Goal: Information Seeking & Learning: Learn about a topic

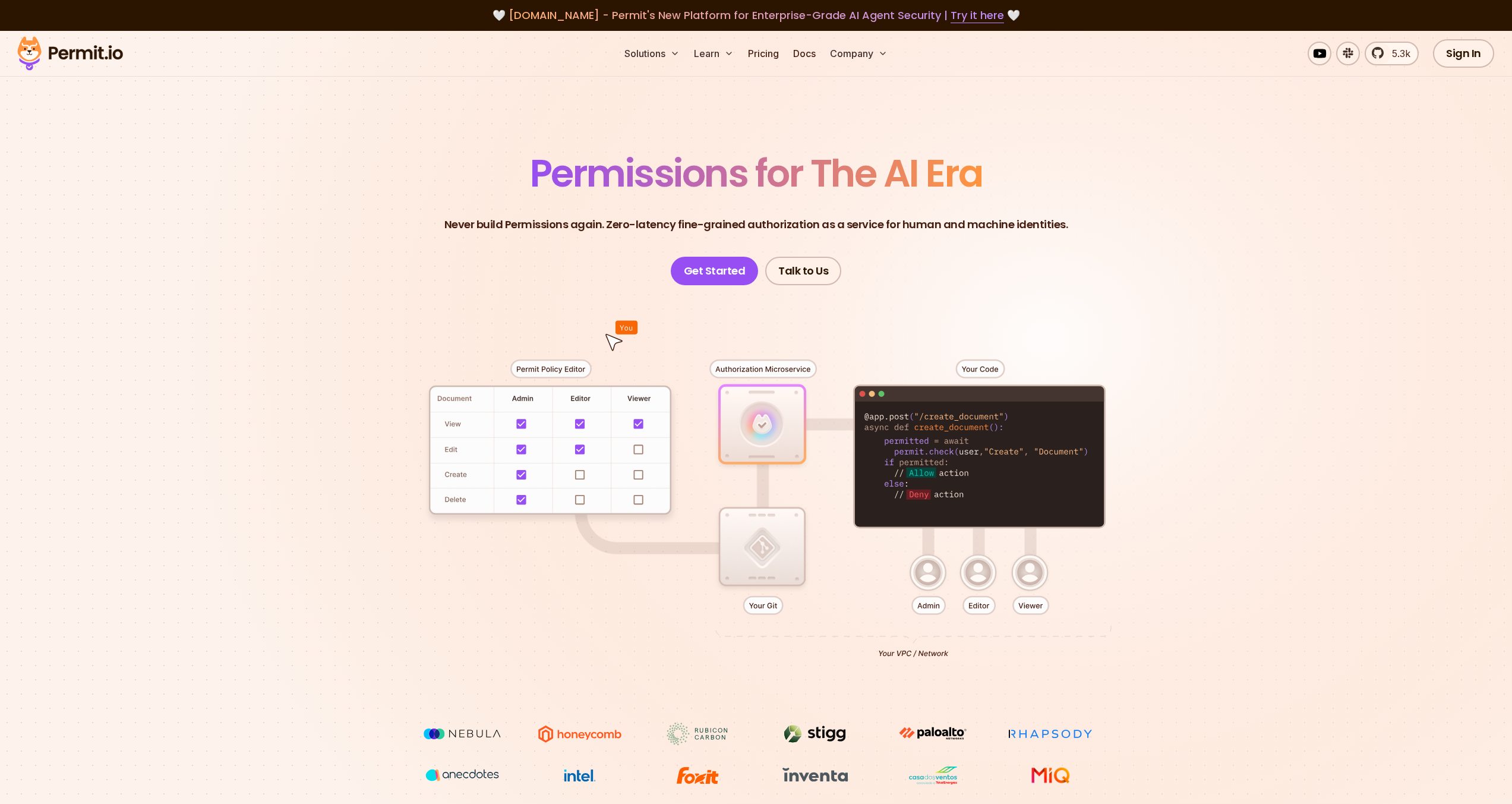
drag, startPoint x: 762, startPoint y: 62, endPoint x: 777, endPoint y: 71, distance: 17.5
click at [775, 69] on div "Solutions Learn Pricing Docs Company 5.3k Sign In Start Now" at bounding box center [756, 53] width 1512 height 46
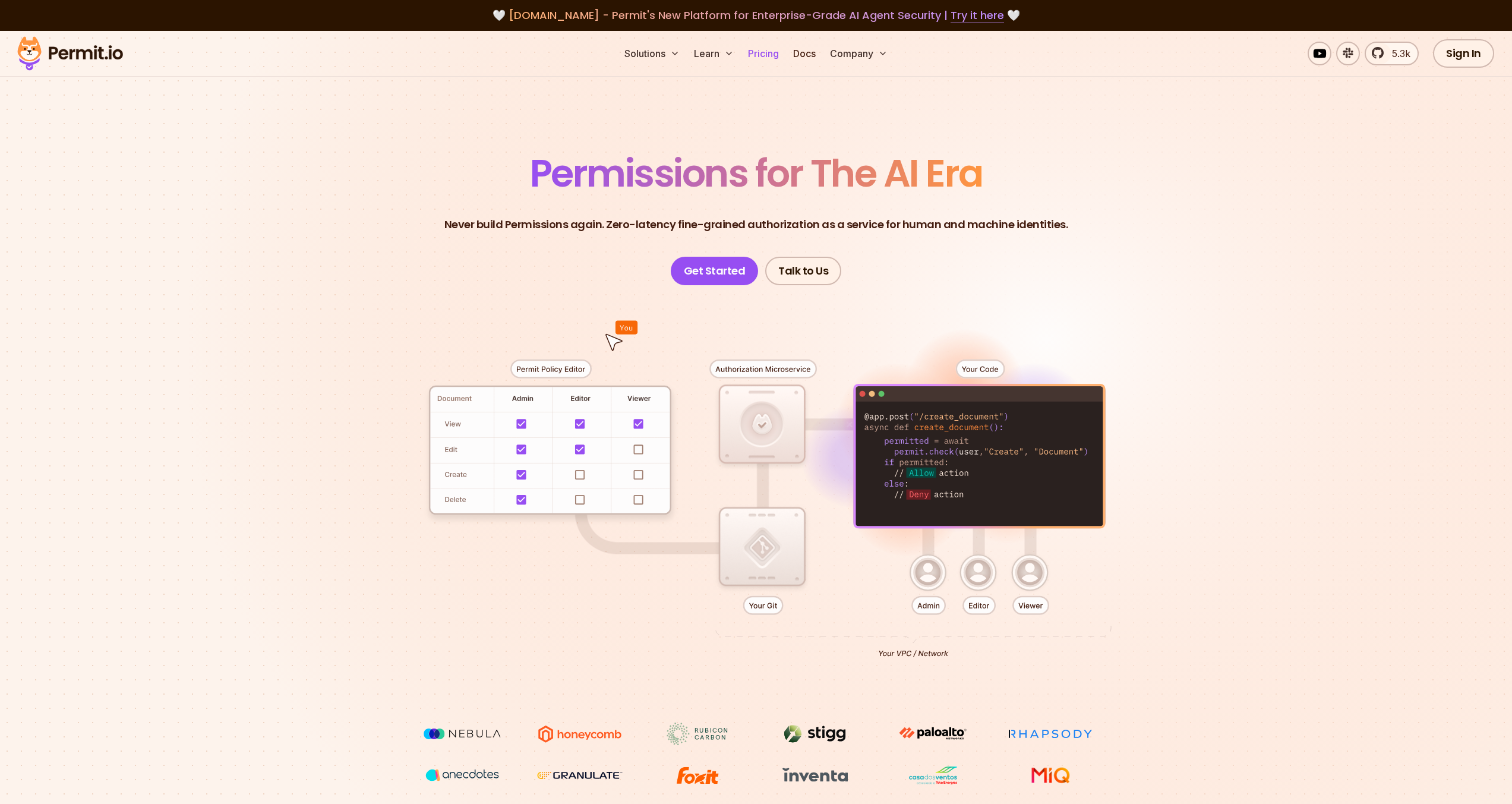
click at [770, 59] on link "Pricing" at bounding box center [763, 53] width 40 height 24
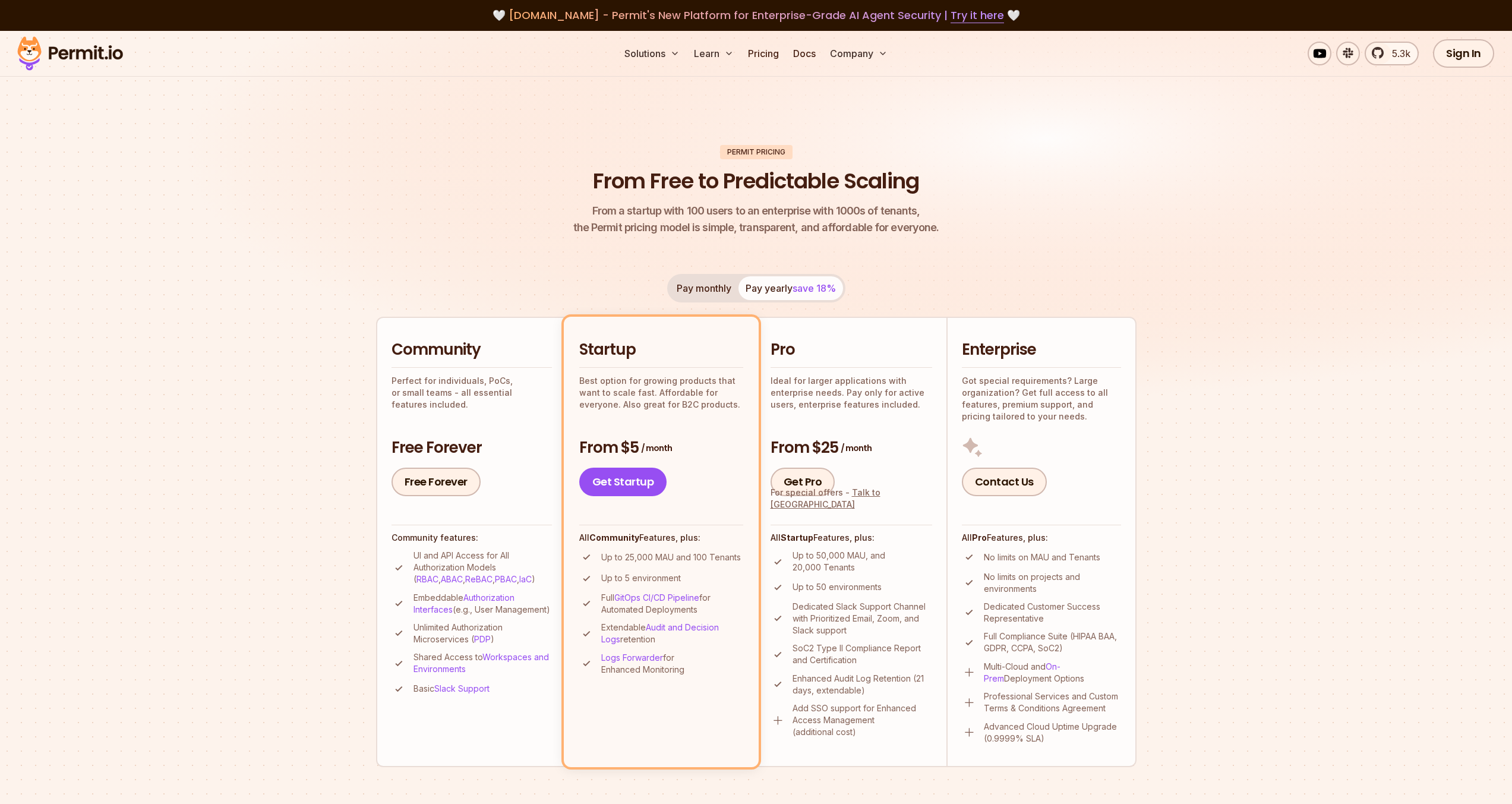
click at [715, 293] on button "Pay monthly" at bounding box center [704, 289] width 69 height 24
click at [769, 283] on button "Pay yearly save 18%" at bounding box center [790, 289] width 104 height 24
click at [690, 295] on button "Pay monthly" at bounding box center [704, 289] width 69 height 24
click at [811, 51] on link "Docs" at bounding box center [804, 53] width 32 height 24
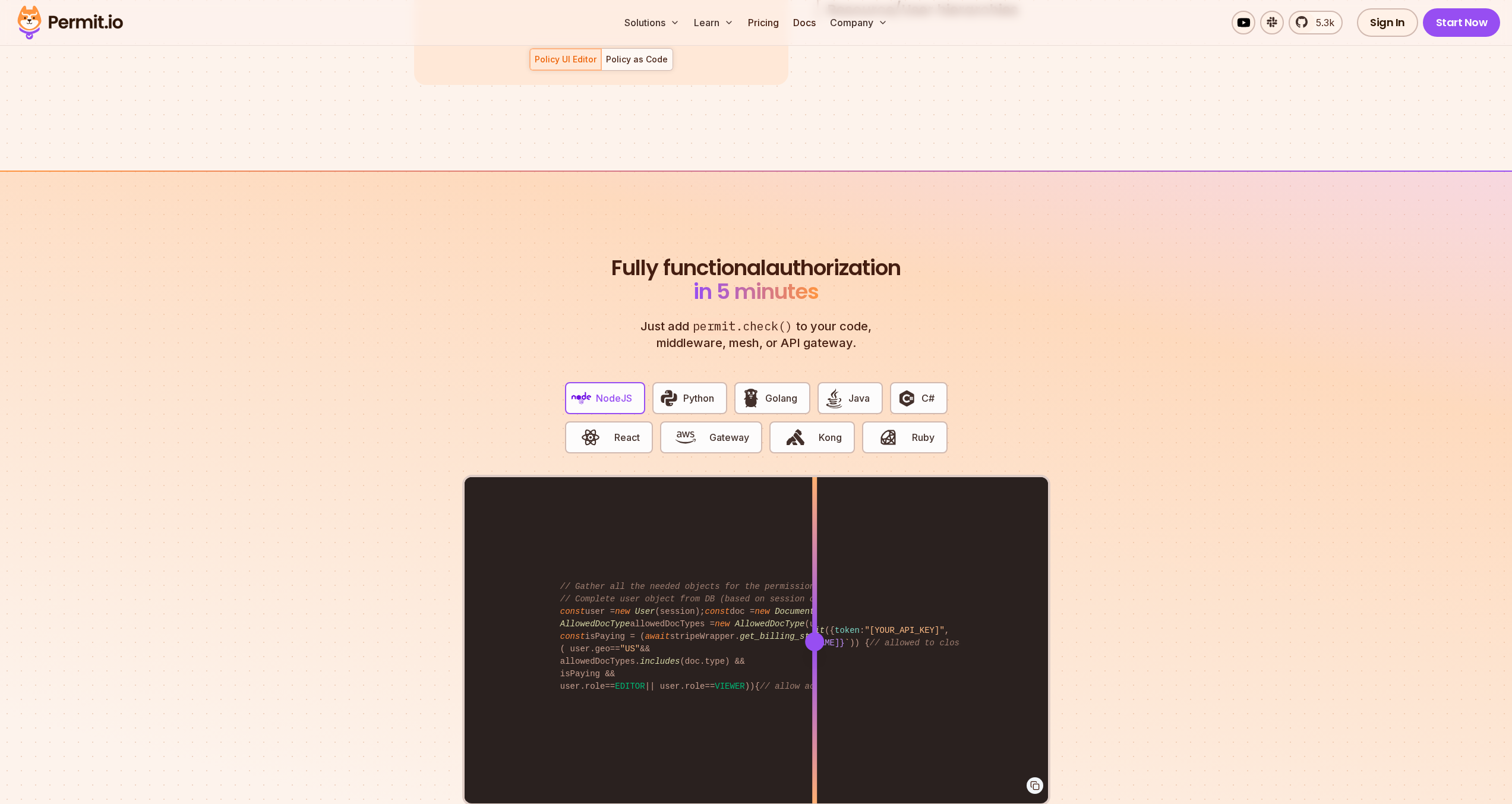
scroll to position [2140, 0]
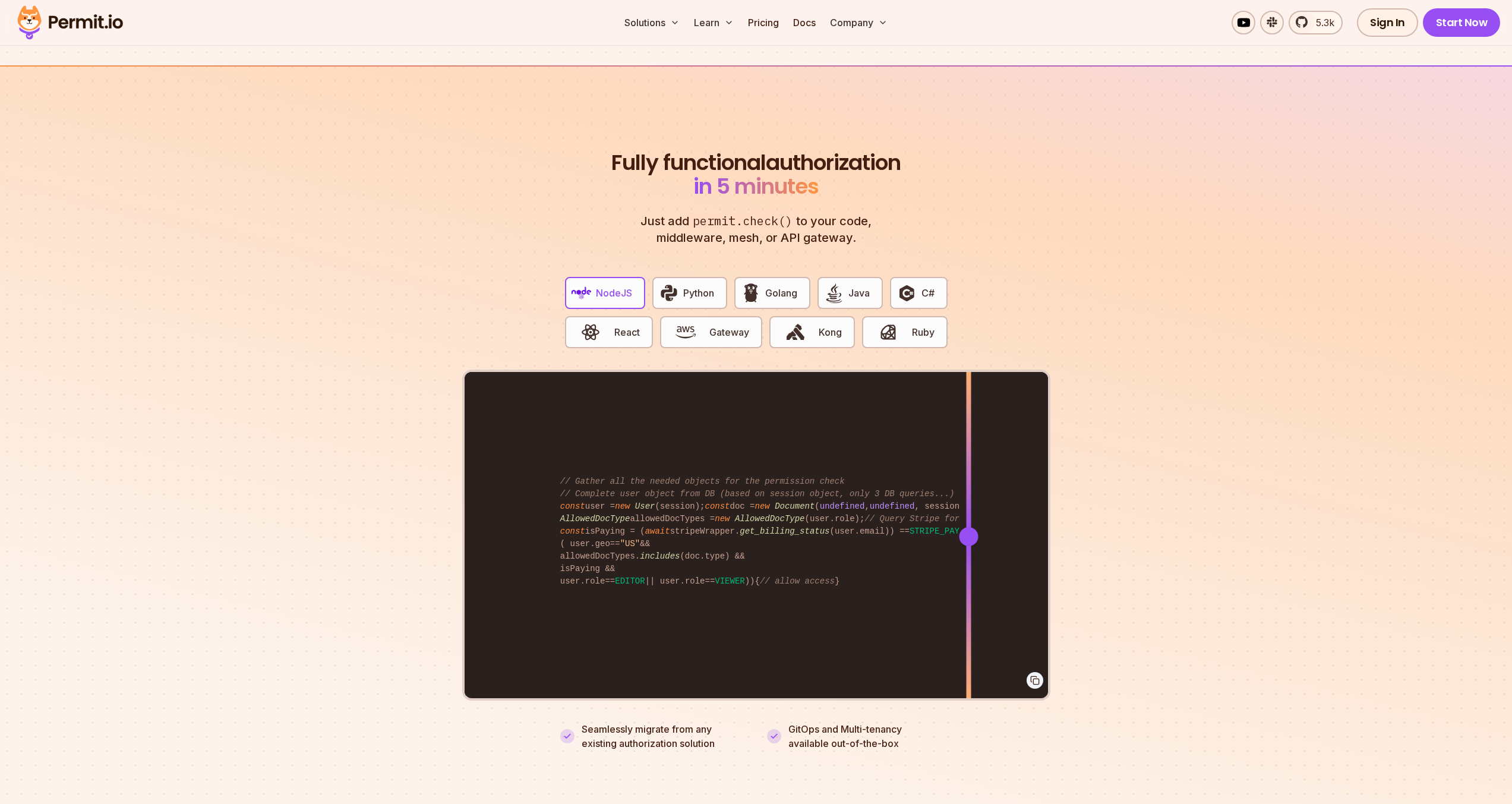
drag, startPoint x: 817, startPoint y: 528, endPoint x: 968, endPoint y: 565, distance: 155.5
click at [968, 565] on div at bounding box center [968, 536] width 5 height 328
click at [669, 277] on button "Python" at bounding box center [689, 292] width 75 height 32
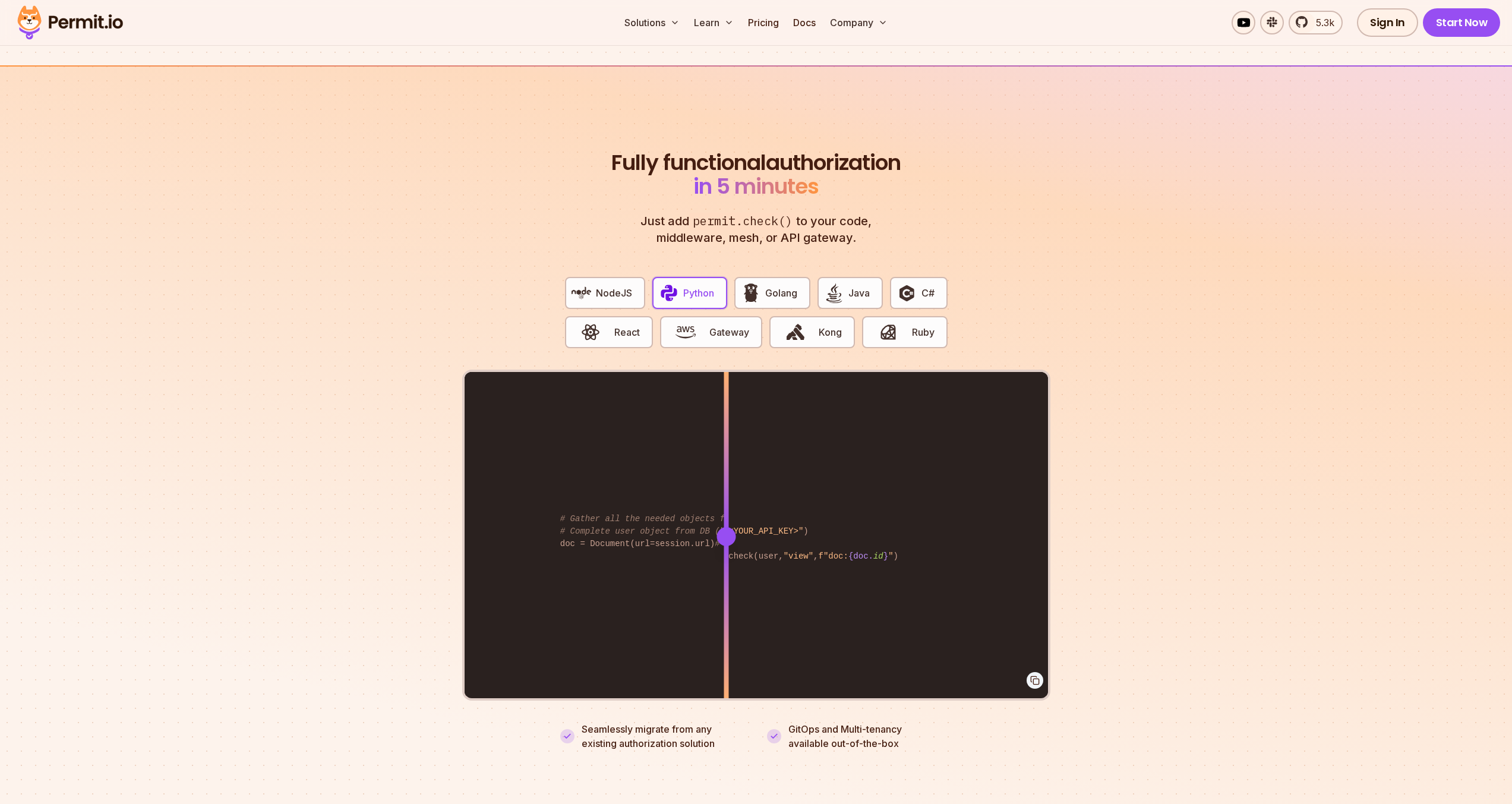
drag, startPoint x: 809, startPoint y: 518, endPoint x: 726, endPoint y: 627, distance: 137.0
click at [726, 627] on div at bounding box center [726, 536] width 5 height 328
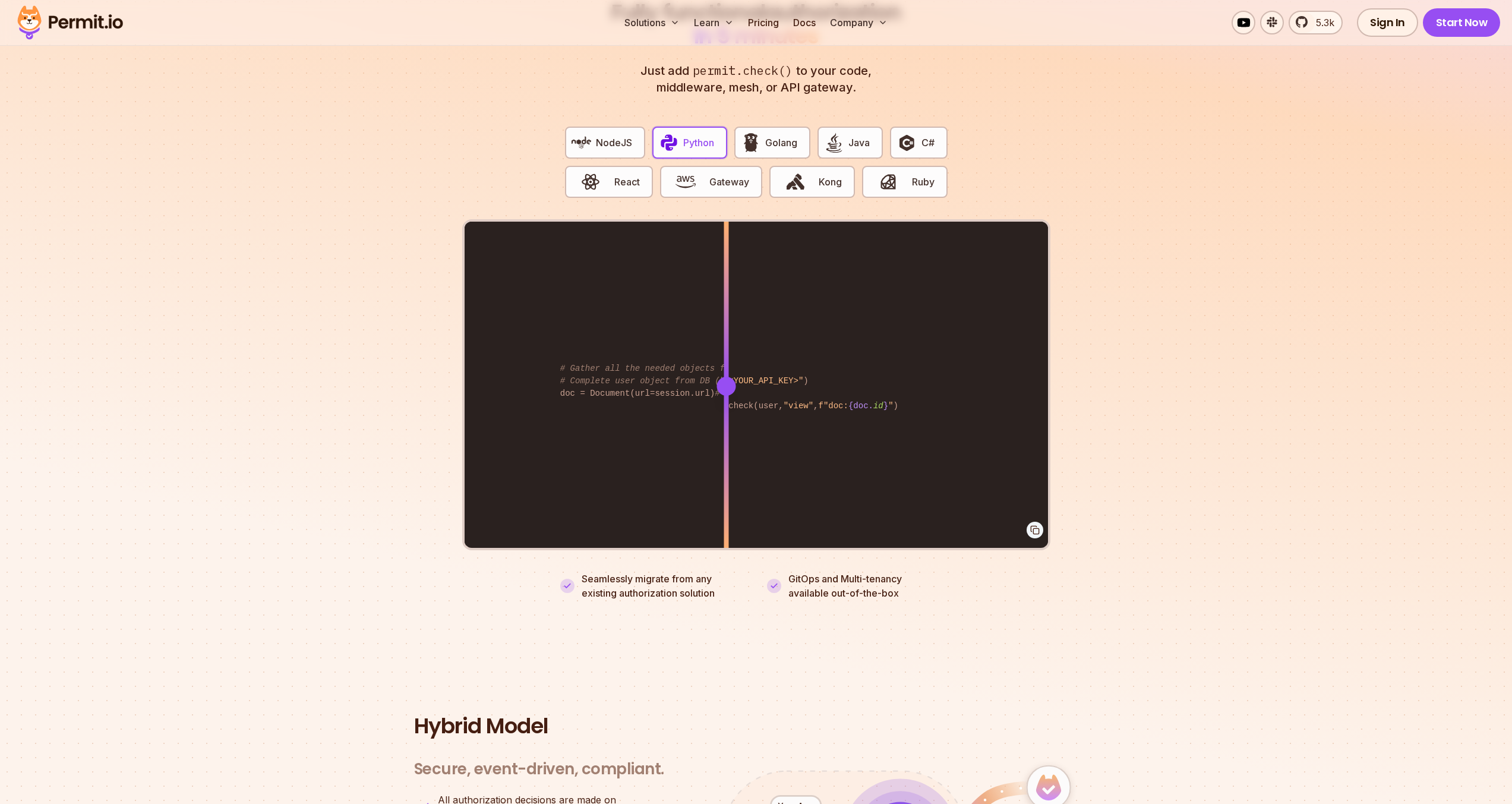
scroll to position [2781, 0]
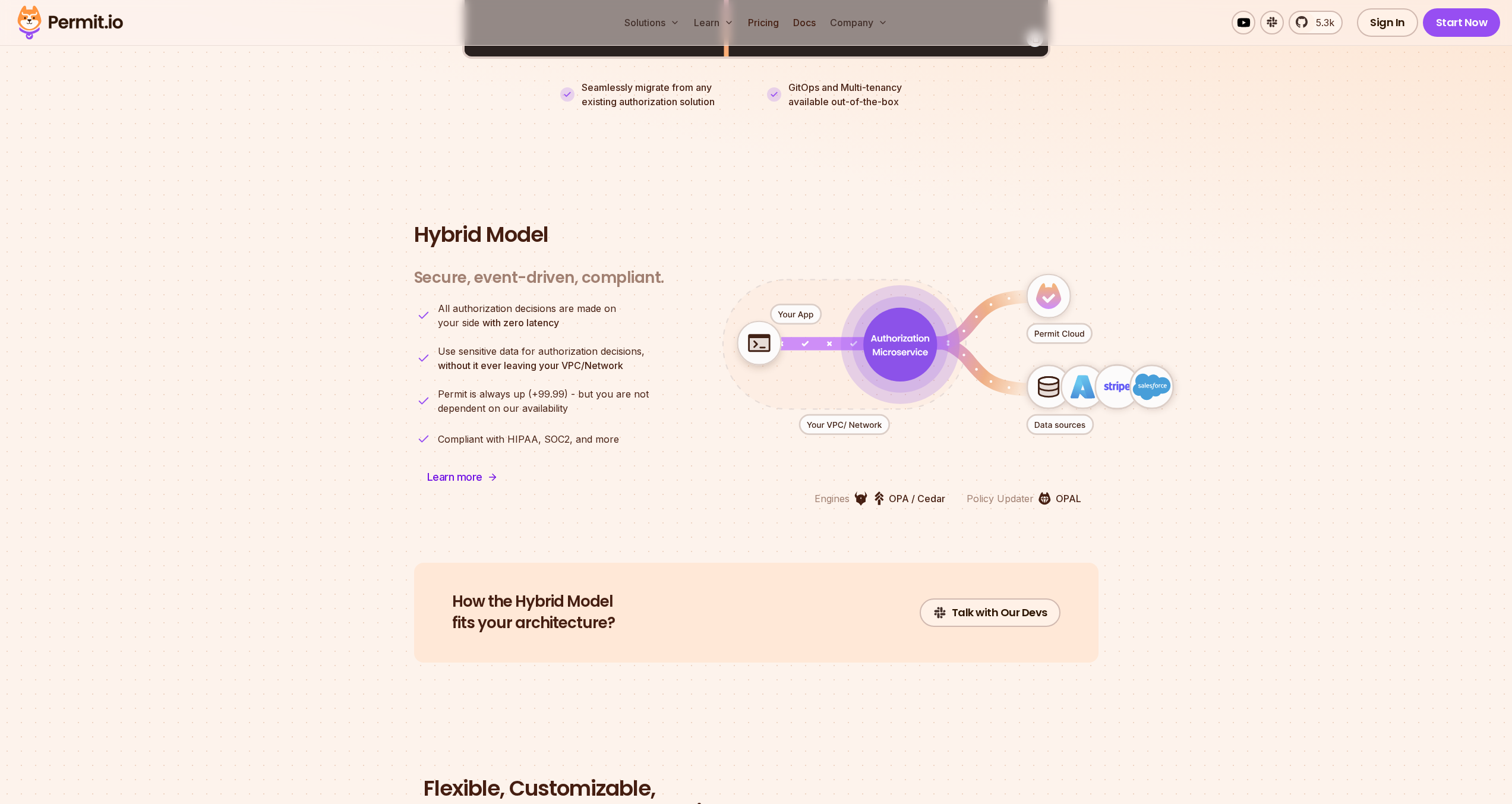
click at [837, 601] on div "How the Hybrid Model fits your architecture? Talk with Our Devs" at bounding box center [756, 613] width 684 height 100
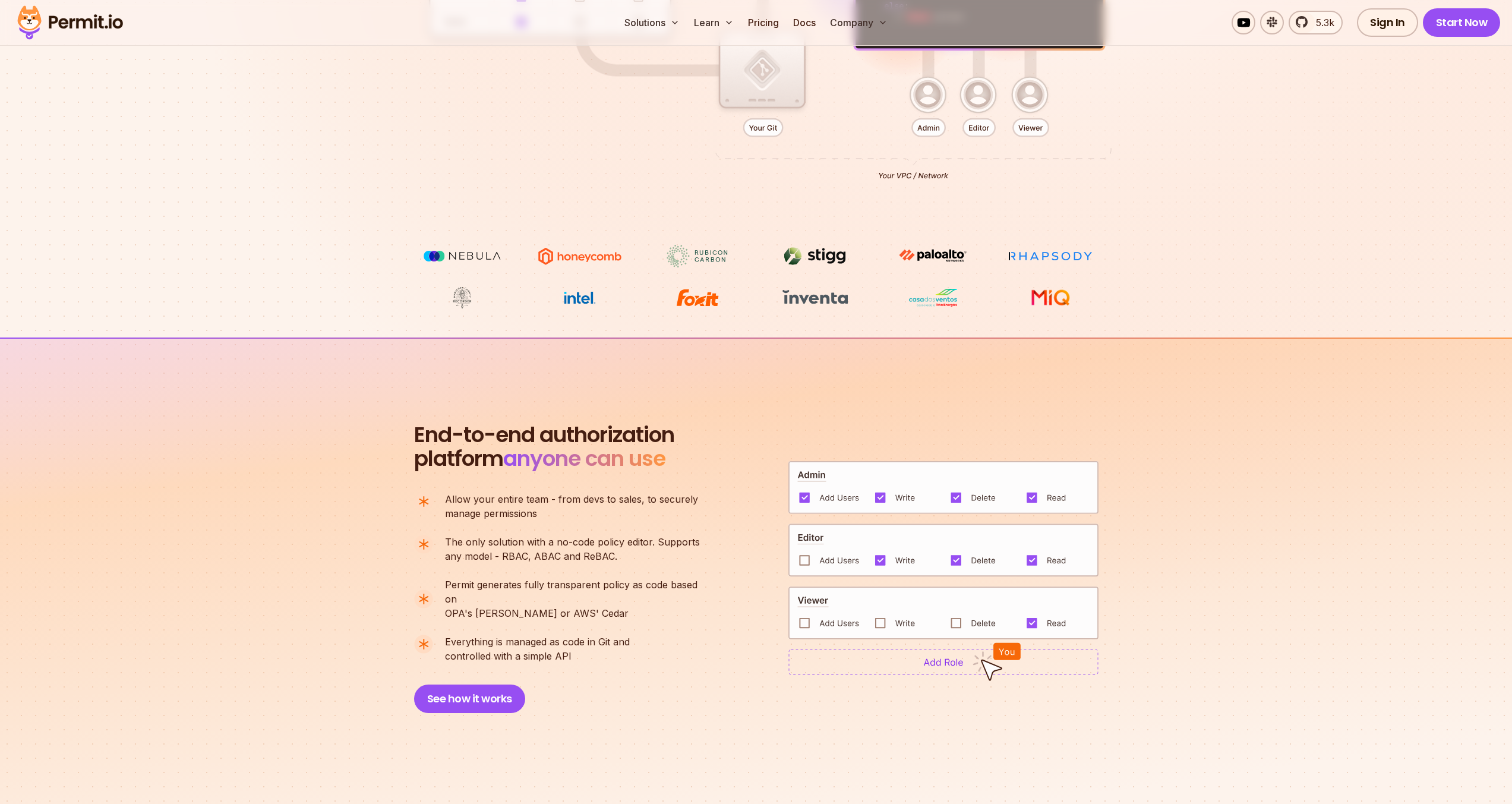
scroll to position [0, 0]
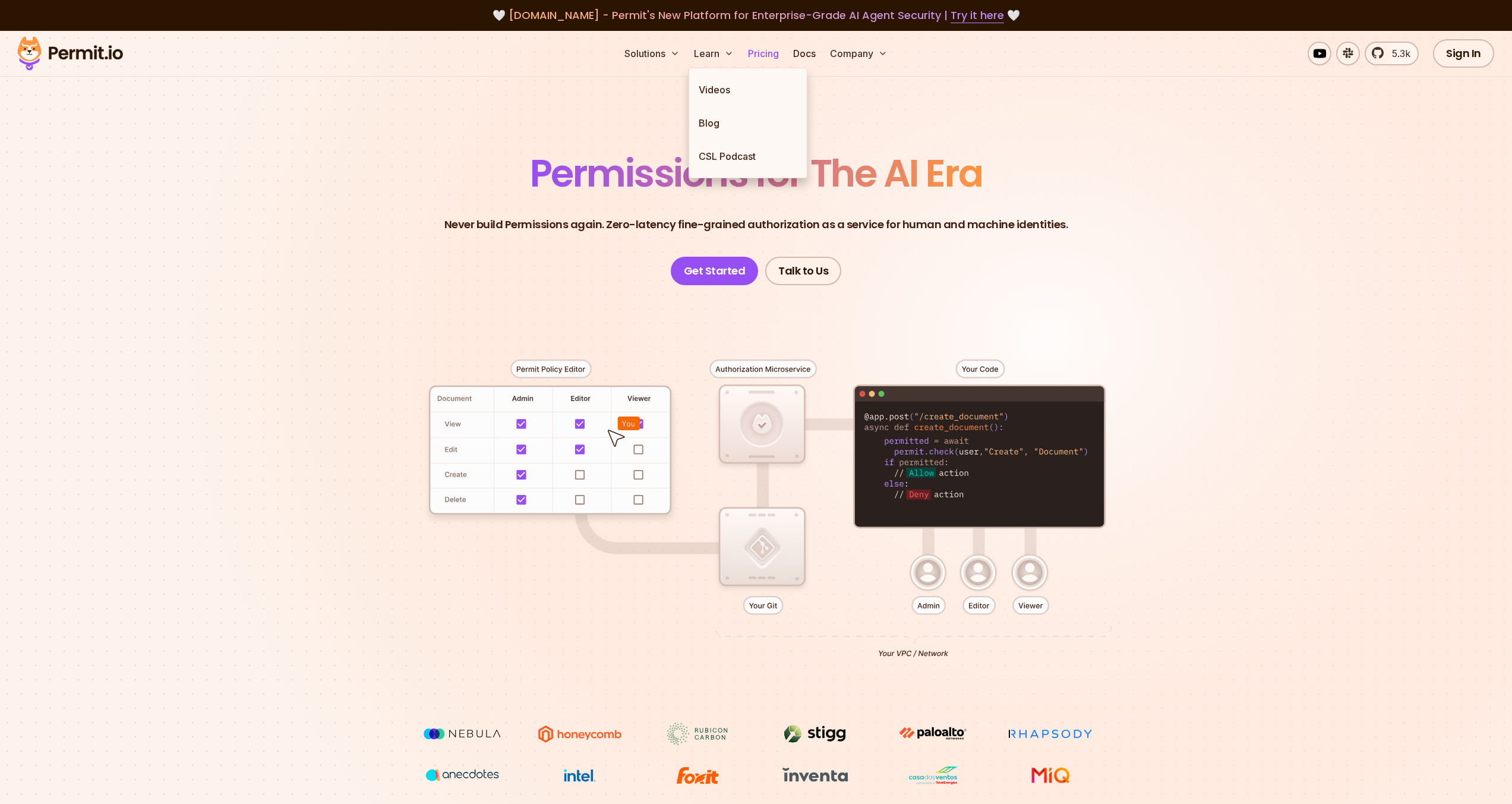
click at [757, 56] on link "Pricing" at bounding box center [763, 53] width 40 height 24
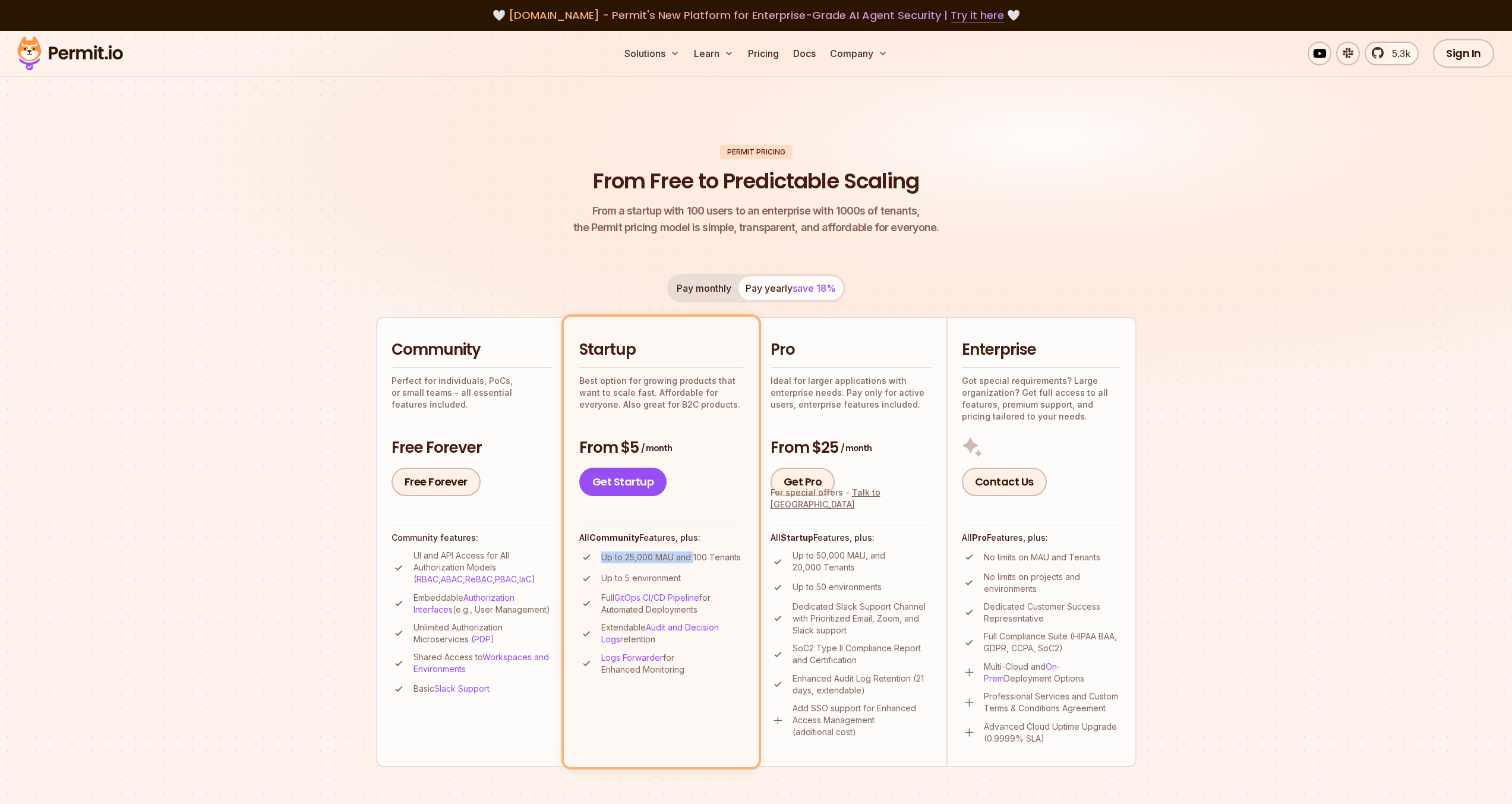
drag, startPoint x: 598, startPoint y: 560, endPoint x: 707, endPoint y: 560, distance: 109.0
click at [696, 558] on li "Up to 25,000 MAU and 100 Tenants" at bounding box center [661, 557] width 164 height 15
click at [717, 570] on ul "Up to 25,000 MAU and 100 Tenants Up to 5 environment Full GitOps CI/CD Pipeline…" at bounding box center [661, 613] width 164 height 126
drag, startPoint x: 690, startPoint y: 581, endPoint x: 598, endPoint y: 576, distance: 92.1
click at [600, 576] on li "Up to 5 environment" at bounding box center [661, 578] width 164 height 15
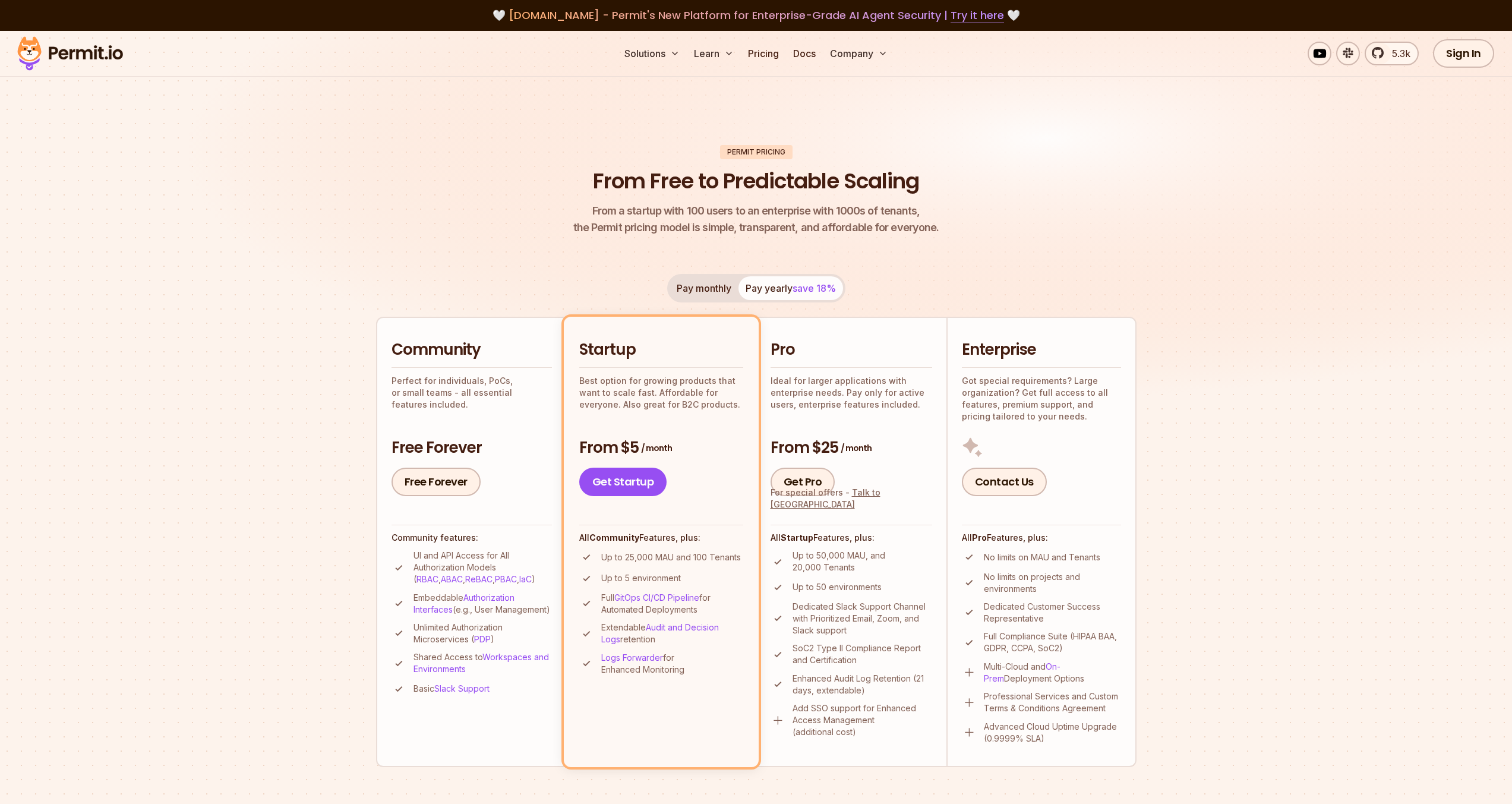
click at [594, 576] on li "Up to 5 environment" at bounding box center [661, 578] width 164 height 15
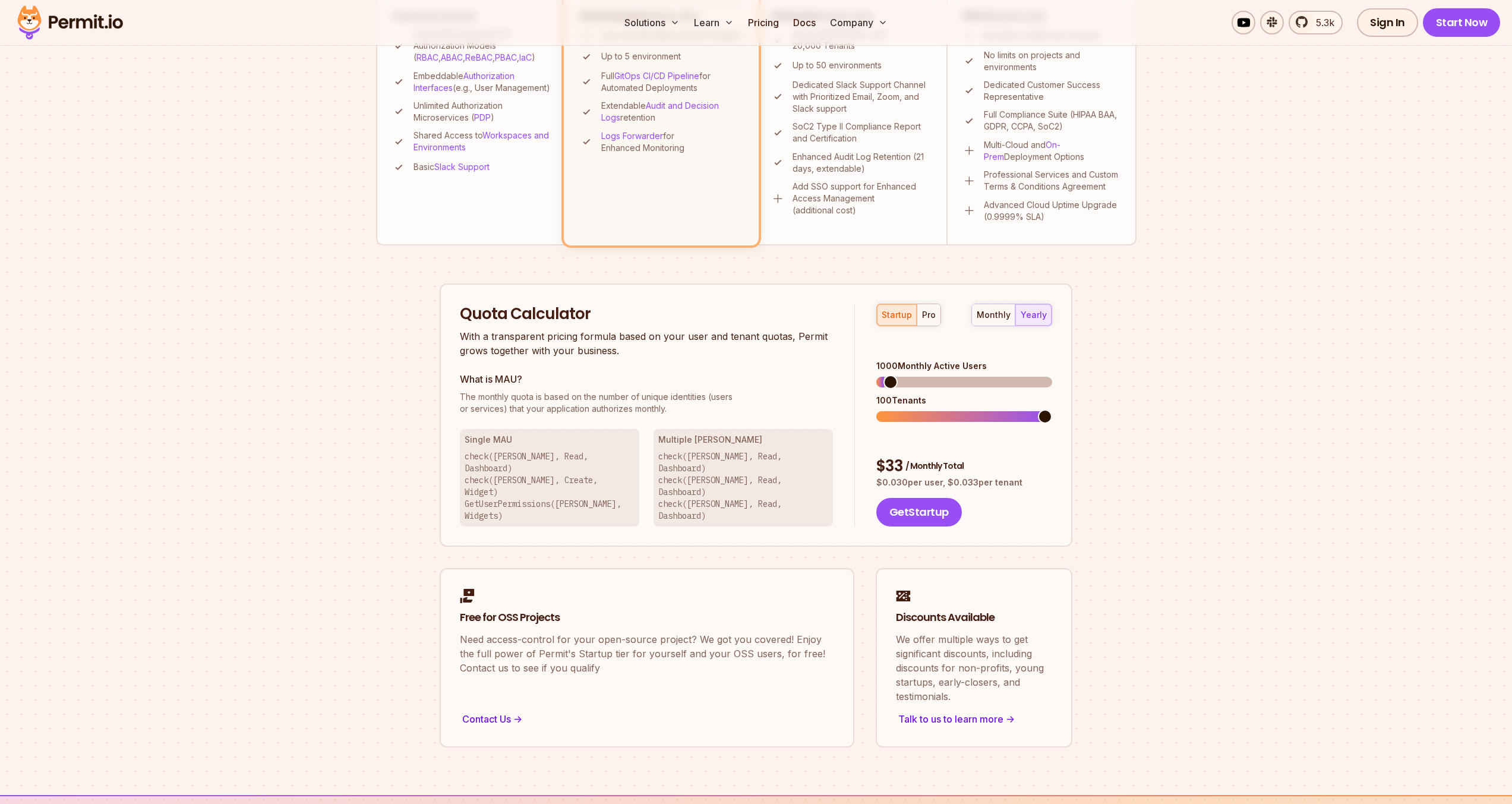
scroll to position [535, 0]
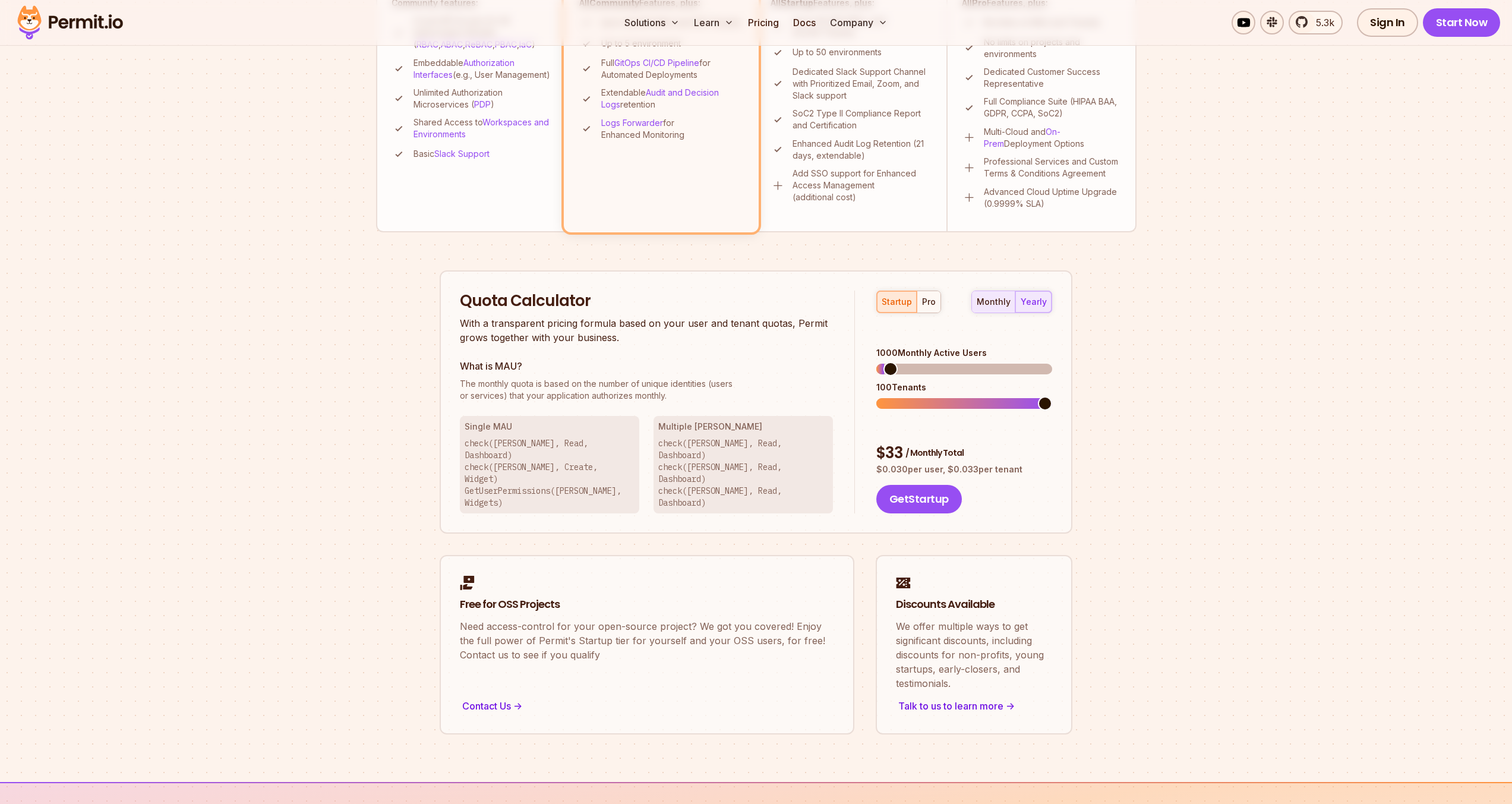
click at [982, 299] on div "monthly" at bounding box center [993, 302] width 34 height 12
click at [876, 377] on span at bounding box center [883, 369] width 15 height 15
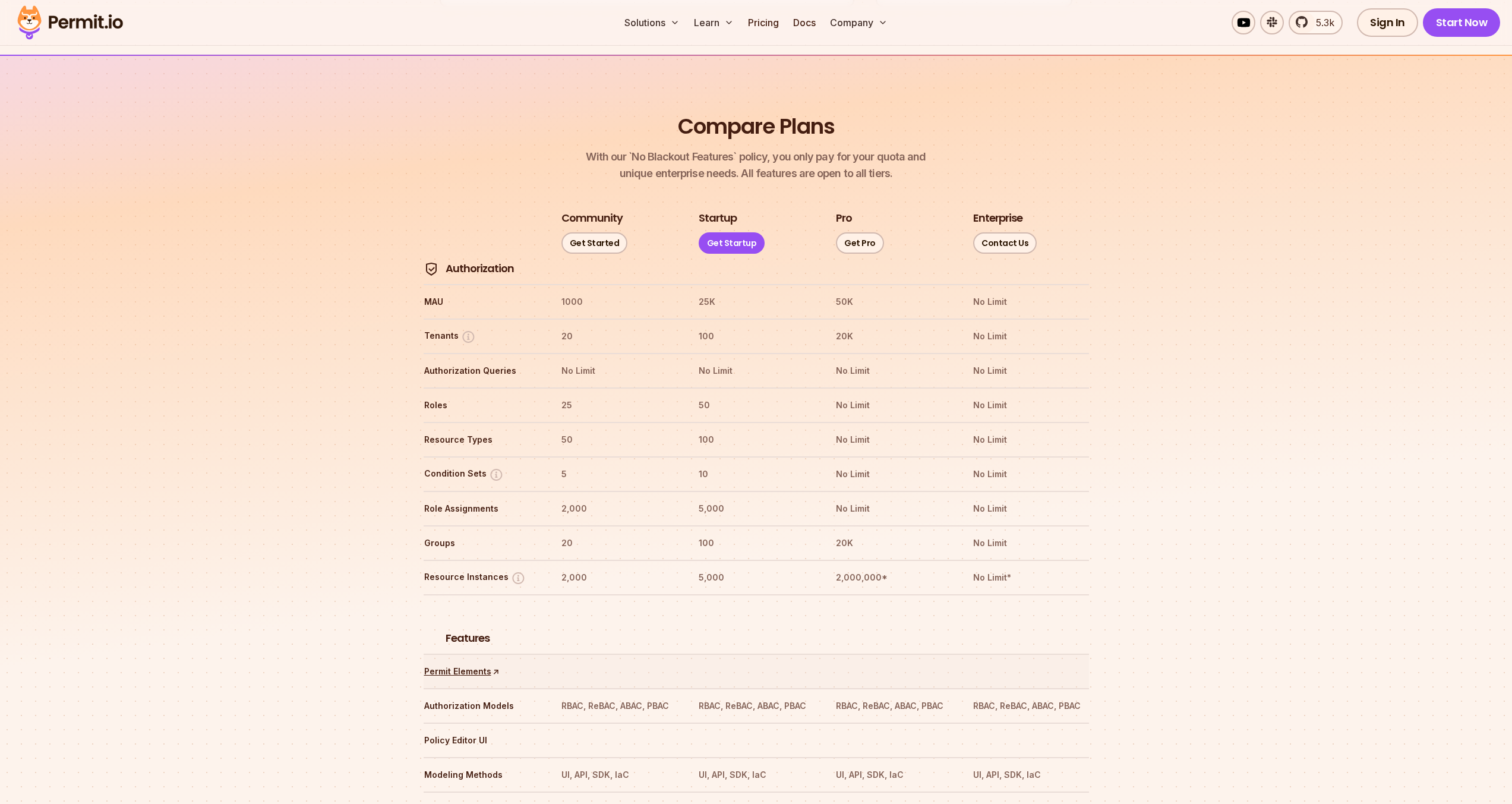
scroll to position [1240, 0]
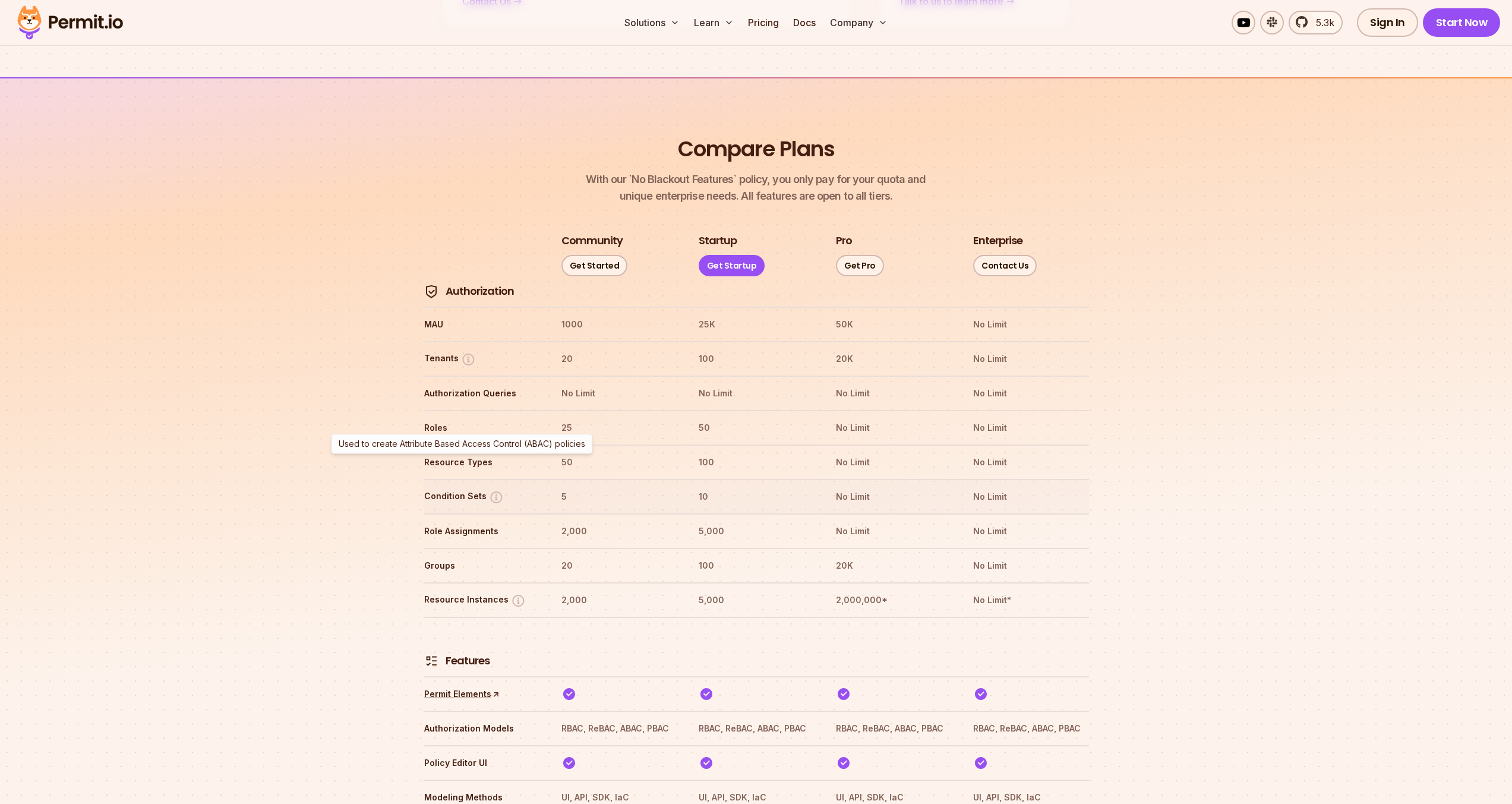
click at [492, 489] on img at bounding box center [496, 496] width 15 height 15
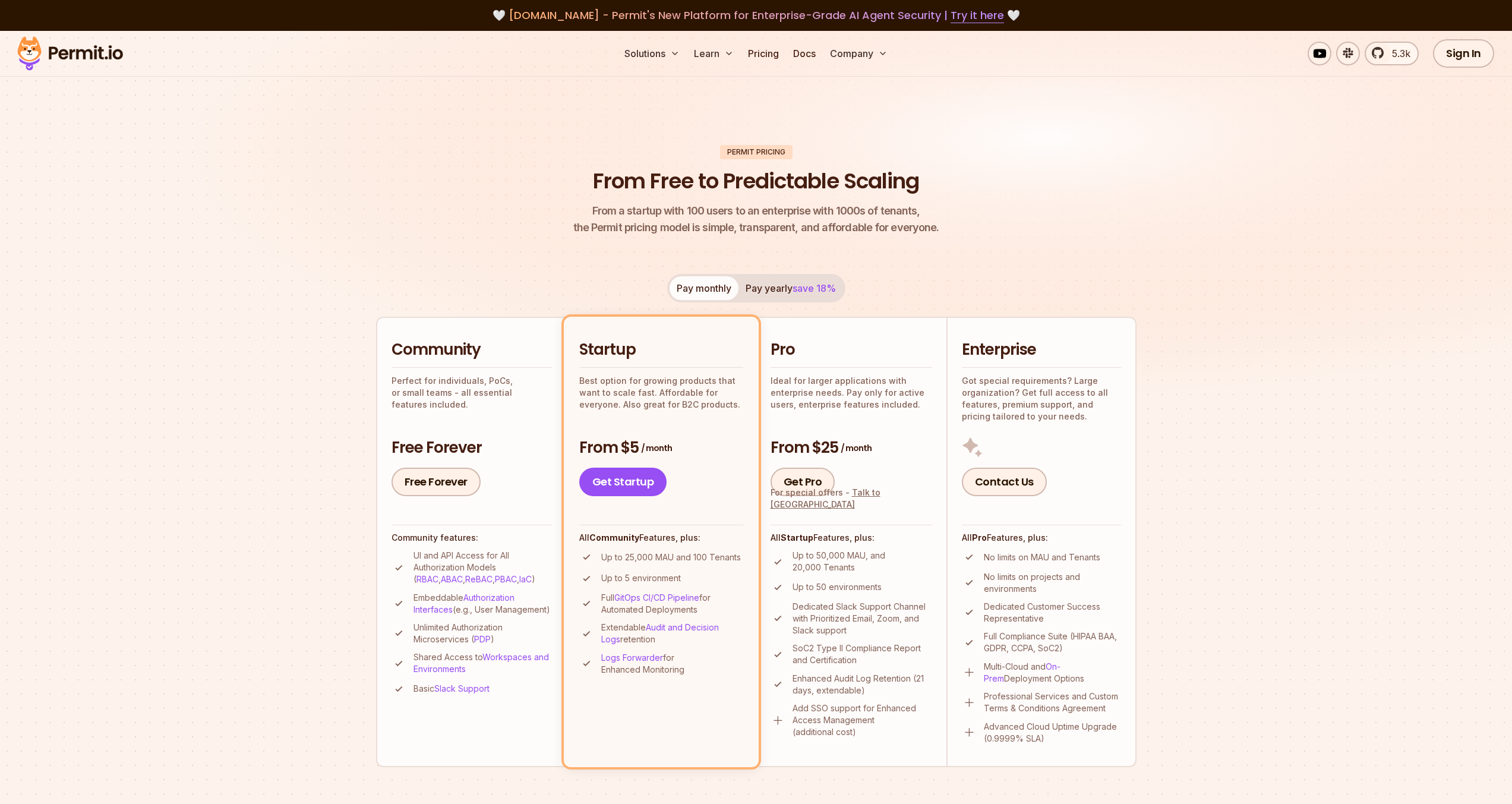
scroll to position [0, 0]
